Goal: Transaction & Acquisition: Download file/media

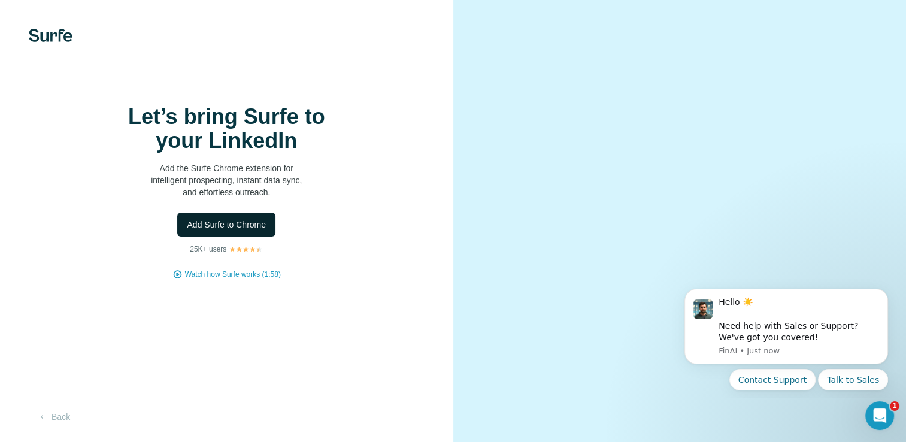
click at [229, 231] on span "Add Surfe to Chrome" at bounding box center [226, 225] width 79 height 12
click at [882, 294] on icon "Dismiss notification" at bounding box center [885, 292] width 7 height 7
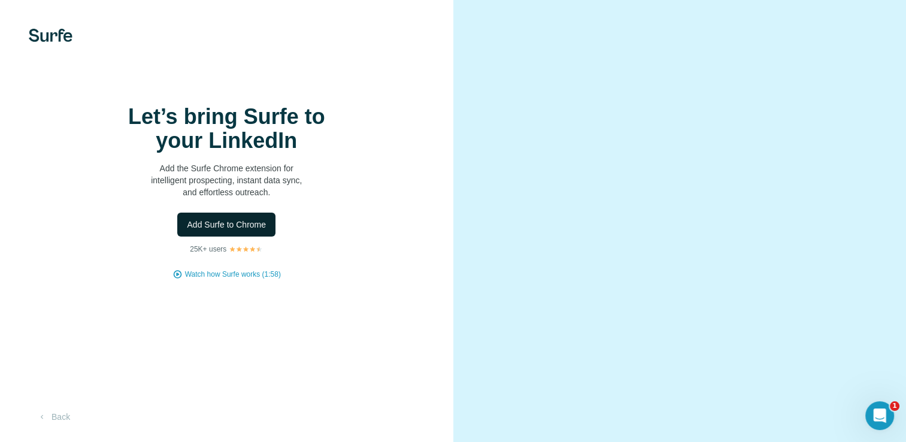
click at [208, 231] on span "Add Surfe to Chrome" at bounding box center [226, 225] width 79 height 12
click at [236, 231] on span "Add Surfe to Chrome" at bounding box center [226, 225] width 79 height 12
